Goal: Navigation & Orientation: Find specific page/section

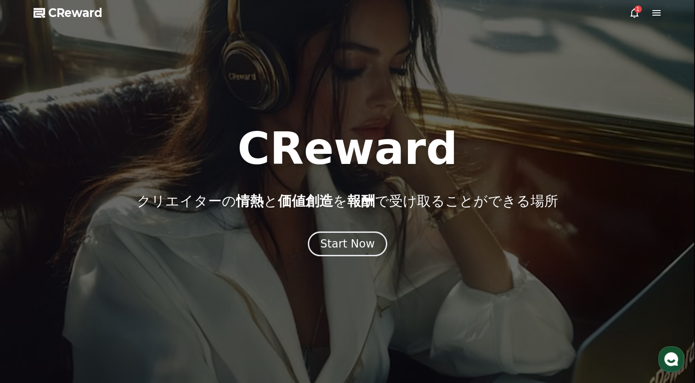
click at [419, 100] on div at bounding box center [347, 191] width 695 height 383
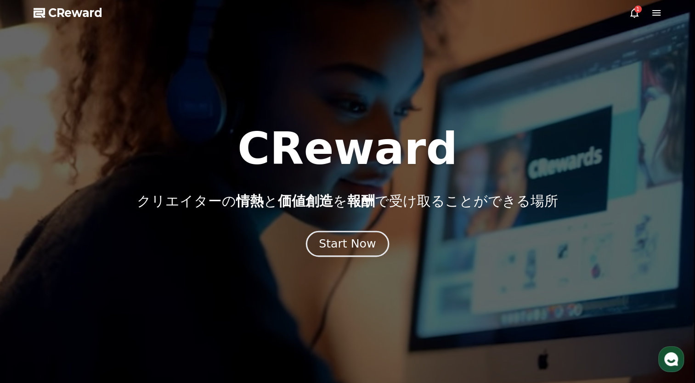
click at [349, 242] on div "Start Now" at bounding box center [347, 244] width 57 height 16
